Goal: Task Accomplishment & Management: Use online tool/utility

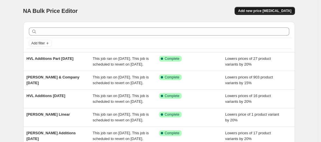
click at [265, 12] on span "Add new price [MEDICAL_DATA]" at bounding box center [264, 11] width 53 height 5
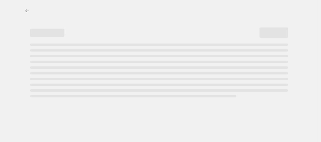
select select "percentage"
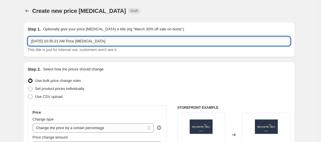
click at [108, 42] on input "[DATE] 10:35:21 AM Price [MEDICAL_DATA]" at bounding box center [159, 41] width 263 height 9
click at [108, 42] on input "HV" at bounding box center [159, 41] width 263 height 9
type input "HVL New Additions Part [DATE]"
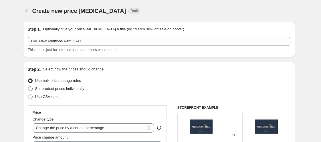
click at [47, 86] on label "Set product prices individually" at bounding box center [56, 89] width 57 height 8
click at [28, 86] on input "Set product prices individually" at bounding box center [28, 86] width 0 height 0
radio input "true"
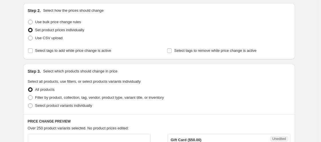
scroll to position [66, 0]
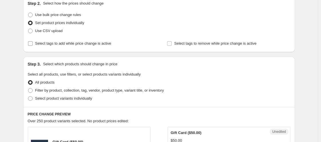
click at [32, 45] on input "Select tags to add while price change is active" at bounding box center [30, 43] width 5 height 5
checkbox input "true"
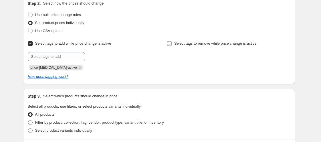
click at [169, 43] on input "Select tags to remove while price change is active" at bounding box center [169, 43] width 5 height 5
checkbox input "true"
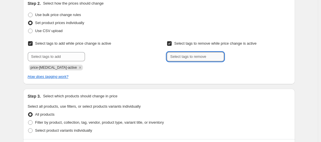
click at [192, 54] on input "text" at bounding box center [195, 56] width 57 height 9
type input "WELCOME15"
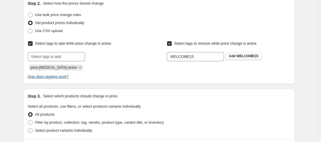
click at [234, 59] on button "Add WELCOME15" at bounding box center [243, 56] width 36 height 8
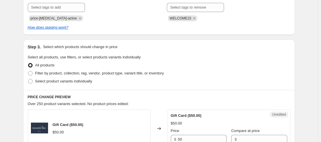
scroll to position [116, 0]
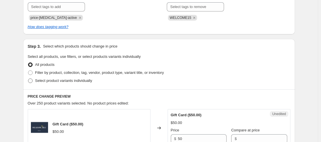
click at [31, 80] on span at bounding box center [30, 80] width 5 height 5
click at [28, 79] on input "Select product variants individually" at bounding box center [28, 78] width 0 height 0
radio input "true"
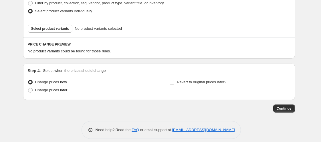
scroll to position [190, 0]
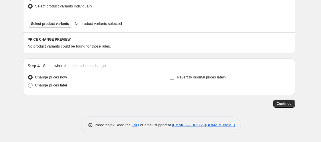
click at [54, 22] on span "Select product variants" at bounding box center [50, 23] width 38 height 5
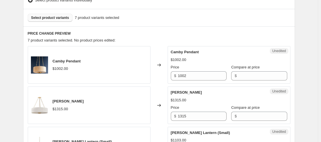
scroll to position [186, 0]
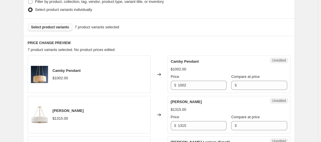
click at [67, 25] on span "Select product variants" at bounding box center [50, 27] width 38 height 5
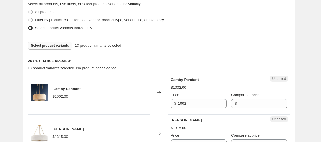
scroll to position [167, 0]
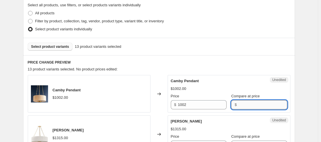
click at [245, 106] on input "Compare at price" at bounding box center [262, 104] width 49 height 9
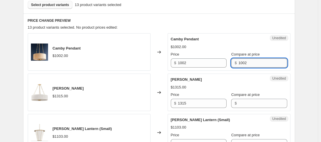
scroll to position [209, 0]
type input "1002"
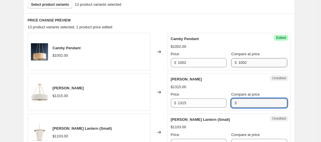
click at [245, 106] on input "Compare at price" at bounding box center [262, 102] width 49 height 9
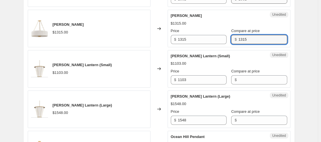
scroll to position [273, 0]
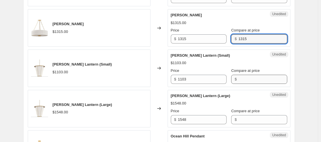
type input "1315"
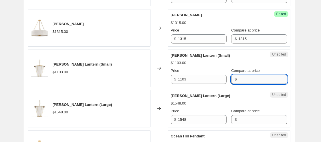
click at [242, 80] on input "Compare at price" at bounding box center [262, 79] width 49 height 9
type input "1103"
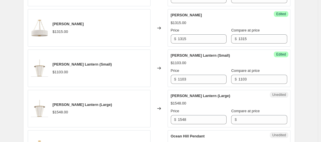
click at [234, 115] on div "$" at bounding box center [259, 119] width 56 height 9
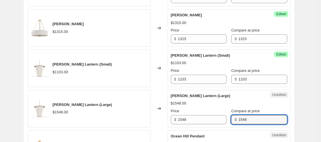
type input "1548"
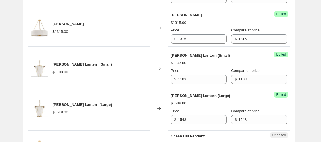
click at [282, 112] on div "Success Edited [PERSON_NAME] (Large) $1548.00 Price $ 1548 Compare at price $ 1…" at bounding box center [229, 108] width 123 height 37
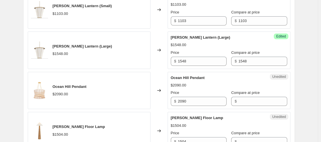
scroll to position [332, 0]
click at [246, 101] on input "Compare at price" at bounding box center [262, 100] width 49 height 9
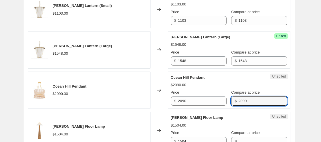
type input "2090"
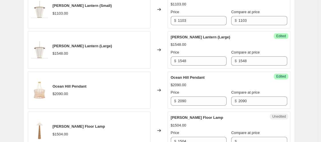
click at [225, 117] on div "[PERSON_NAME] Floor Lamp" at bounding box center [218, 118] width 94 height 6
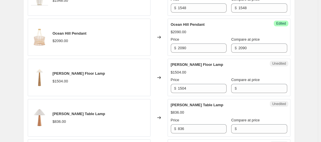
scroll to position [385, 0]
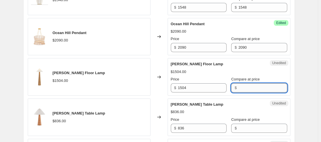
click at [243, 86] on input "Compare at price" at bounding box center [262, 87] width 49 height 9
type input "1504"
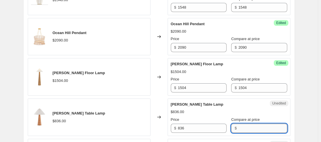
click at [242, 127] on input "Compare at price" at bounding box center [262, 128] width 49 height 9
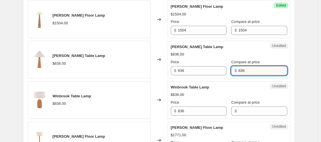
scroll to position [448, 0]
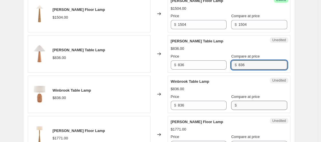
type input "836"
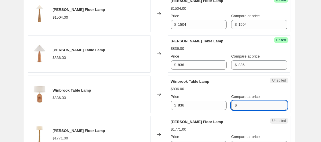
click at [240, 105] on input "Compare at price" at bounding box center [262, 105] width 49 height 9
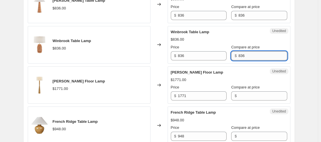
scroll to position [502, 0]
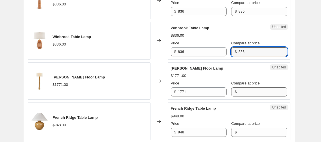
type input "836"
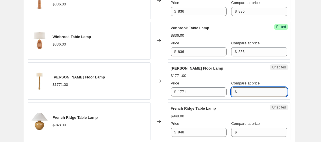
click at [239, 92] on input "Compare at price" at bounding box center [262, 91] width 49 height 9
type input "1771"
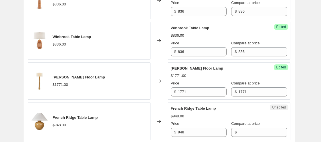
click at [247, 114] on div "$948.00" at bounding box center [229, 116] width 116 height 6
click at [241, 129] on input "Compare at price" at bounding box center [262, 132] width 49 height 9
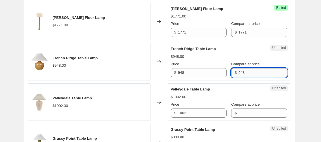
scroll to position [563, 0]
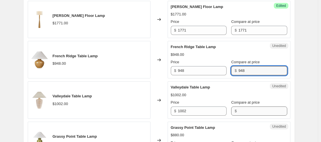
type input "948"
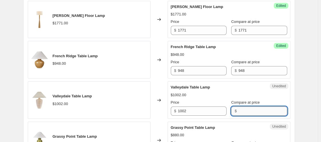
click at [239, 109] on input "Compare at price" at bounding box center [262, 110] width 49 height 9
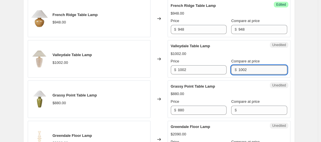
scroll to position [607, 0]
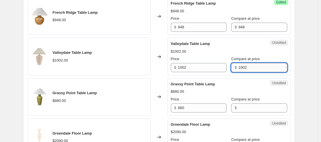
type input "1002"
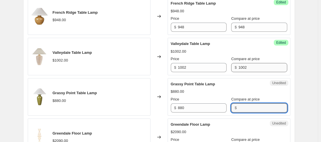
click at [239, 109] on input "Compare at price" at bounding box center [262, 107] width 49 height 9
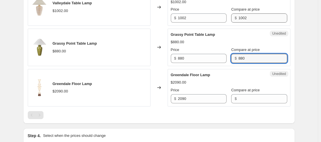
scroll to position [657, 0]
type input "880"
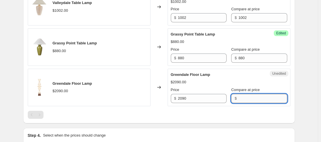
click at [239, 95] on input "Compare at price" at bounding box center [262, 98] width 49 height 9
type input "2090"
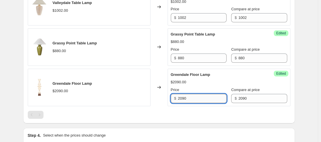
click at [212, 97] on input "2090" at bounding box center [202, 98] width 49 height 9
type input "1672"
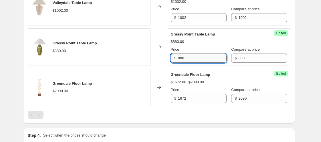
click at [191, 55] on input "880" at bounding box center [202, 57] width 49 height 9
type input "704"
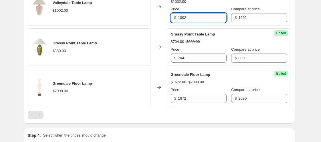
click at [188, 15] on input "1002" at bounding box center [202, 17] width 49 height 9
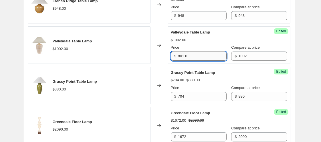
scroll to position [607, 0]
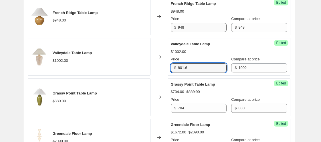
type input "801.6"
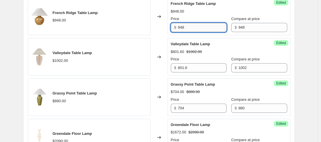
click at [185, 27] on input "948" at bounding box center [202, 27] width 49 height 9
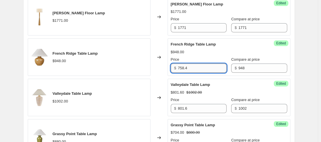
scroll to position [559, 0]
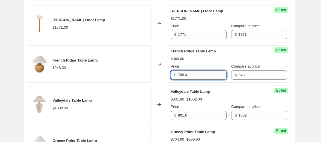
type input "758.4"
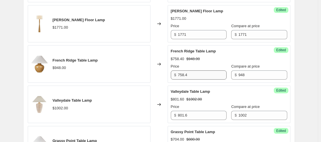
click at [185, 27] on div "Price" at bounding box center [199, 26] width 56 height 6
click at [184, 32] on input "1771" at bounding box center [202, 34] width 49 height 9
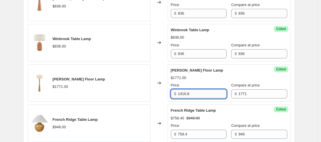
scroll to position [500, 0]
type input "1416.8"
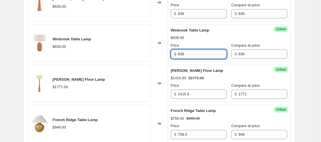
click at [181, 54] on input "836" at bounding box center [202, 53] width 49 height 9
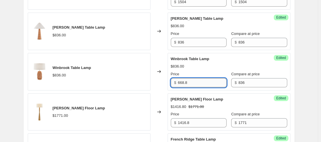
scroll to position [468, 0]
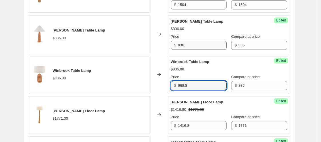
type input "668.8"
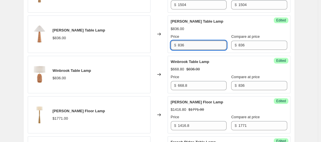
click at [182, 45] on input "836" at bounding box center [202, 45] width 49 height 9
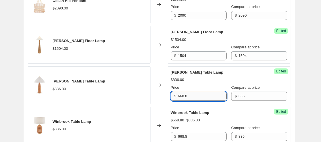
scroll to position [416, 0]
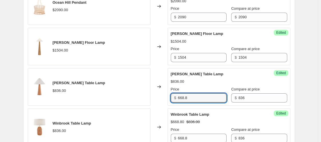
type input "668.8"
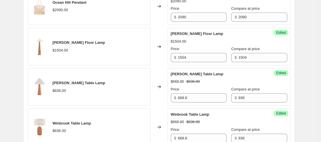
click at [182, 61] on div "Success Edited [PERSON_NAME] Floor Lamp $1504.00 Price $ 1504 Compare at price …" at bounding box center [229, 46] width 123 height 37
click at [182, 59] on input "1504" at bounding box center [202, 57] width 49 height 9
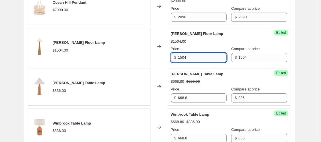
click at [182, 59] on input "1504" at bounding box center [202, 57] width 49 height 9
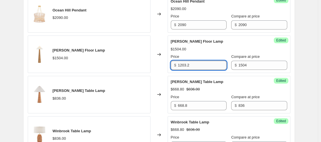
scroll to position [407, 0]
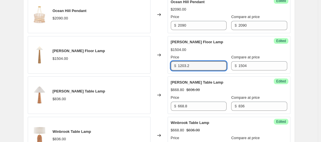
type input "1203.2"
click at [188, 29] on div "Success Edited Ocean Hill Pendant $2090.00 Price $ 2090 Compare at price $ 2090" at bounding box center [229, 14] width 123 height 37
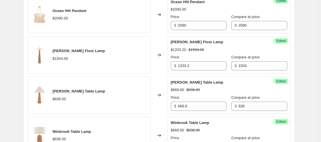
click at [188, 29] on div "Success Edited Ocean Hill Pendant $2090.00 Price $ 2090 Compare at price $ 2090" at bounding box center [229, 14] width 123 height 37
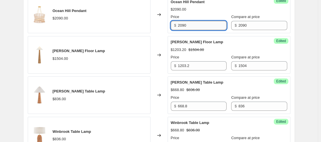
click at [187, 26] on input "2090" at bounding box center [202, 25] width 49 height 9
type input "1672"
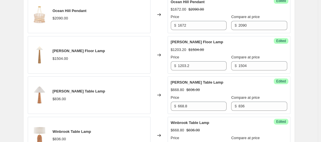
click at [301, 25] on div "Create new price [MEDICAL_DATA]. This page is ready Create new price [MEDICAL_D…" at bounding box center [158, 27] width 285 height 869
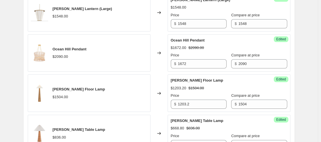
scroll to position [366, 0]
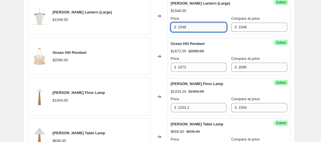
click at [184, 23] on input "1548" at bounding box center [202, 27] width 49 height 9
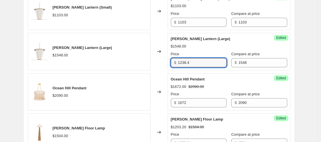
scroll to position [329, 0]
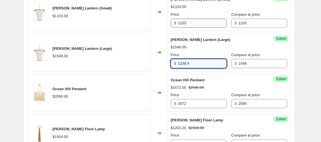
type input "1238.4"
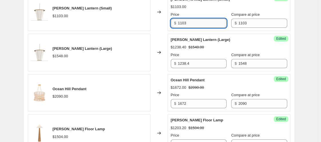
click at [194, 25] on input "1103" at bounding box center [202, 23] width 49 height 9
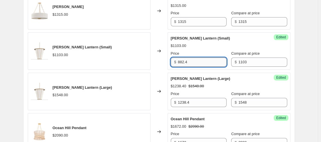
scroll to position [283, 0]
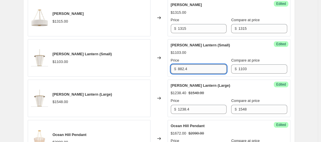
type input "882.4"
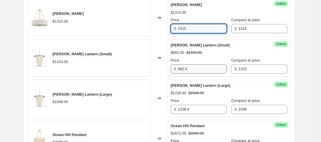
click at [194, 25] on input "1315" at bounding box center [202, 28] width 49 height 9
type input "1"
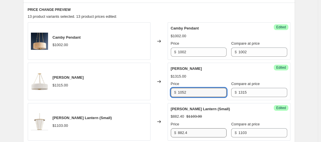
scroll to position [220, 0]
type input "1052"
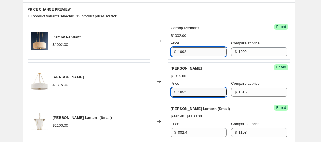
click at [190, 52] on input "1002" at bounding box center [202, 51] width 49 height 9
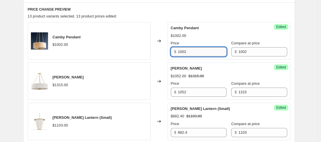
click at [190, 52] on input "1002" at bounding box center [202, 51] width 49 height 9
type input "801.6"
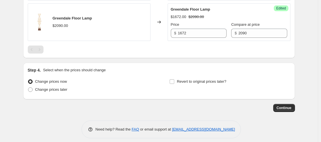
scroll to position [724, 0]
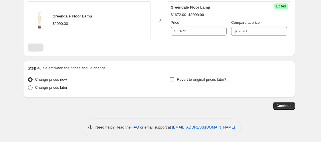
click at [173, 77] on input "Revert to original prices later?" at bounding box center [172, 79] width 5 height 5
checkbox input "true"
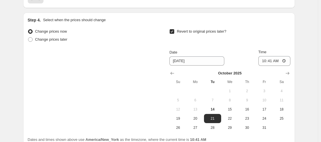
scroll to position [773, 0]
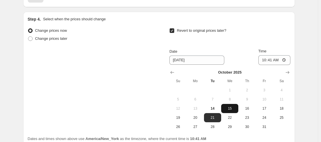
click at [229, 108] on button "15" at bounding box center [229, 108] width 17 height 9
type input "[DATE]"
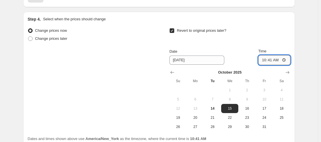
click at [262, 57] on input "10:41" at bounding box center [274, 60] width 32 height 10
type input "11:00"
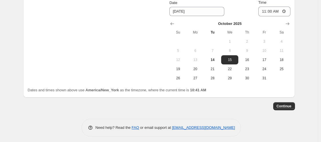
scroll to position [821, 0]
click at [285, 105] on span "Continue" at bounding box center [284, 106] width 15 height 5
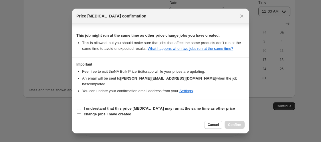
scroll to position [98, 0]
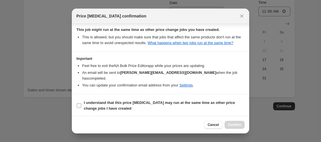
click at [78, 106] on input "I understand that this price [MEDICAL_DATA] may run at the same time as other p…" at bounding box center [79, 105] width 5 height 5
checkbox input "true"
click at [229, 124] on span "Confirm" at bounding box center [234, 124] width 13 height 5
